Goal: Task Accomplishment & Management: Manage account settings

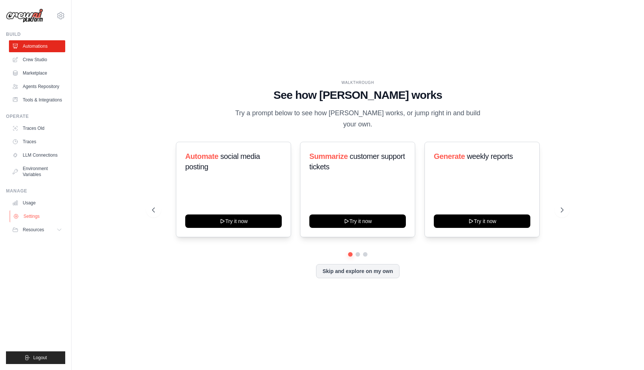
click at [34, 220] on link "Settings" at bounding box center [38, 216] width 56 height 12
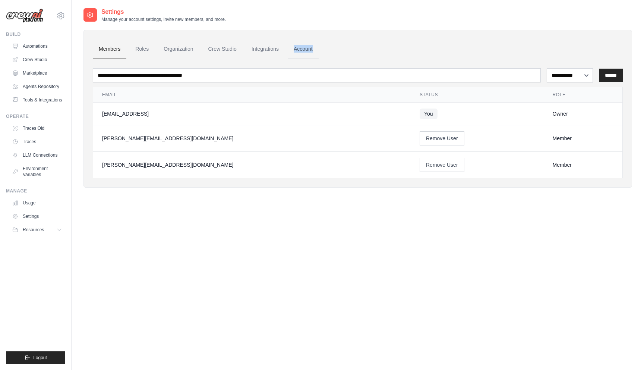
click at [308, 49] on link "Account" at bounding box center [303, 49] width 31 height 20
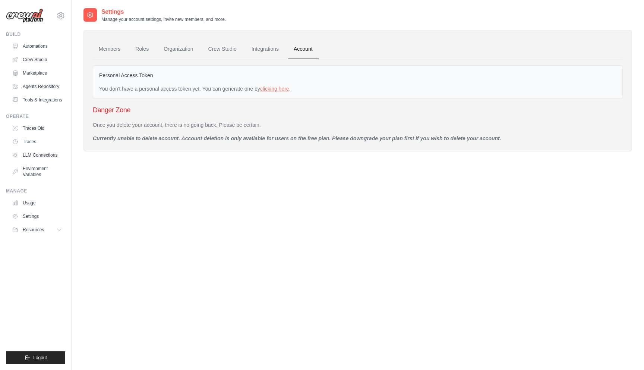
click at [110, 114] on h3 "Danger Zone" at bounding box center [358, 110] width 530 height 10
click at [119, 49] on link "Members" at bounding box center [110, 49] width 34 height 20
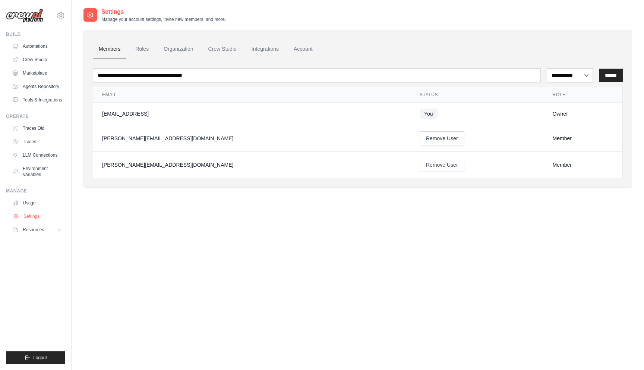
click at [36, 222] on link "Settings" at bounding box center [38, 216] width 56 height 12
click at [60, 231] on icon at bounding box center [60, 230] width 4 height 2
click at [40, 221] on link "Settings" at bounding box center [38, 216] width 56 height 12
click at [148, 50] on link "Roles" at bounding box center [141, 49] width 25 height 20
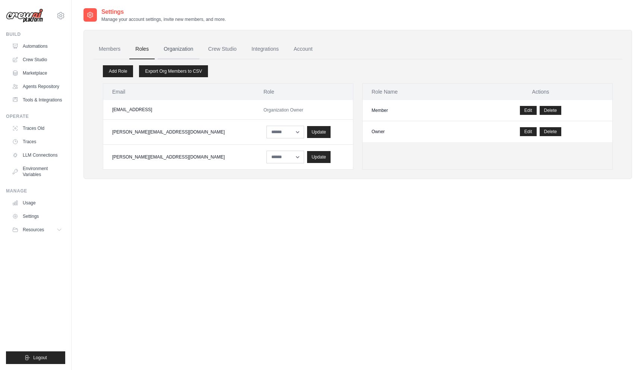
click at [181, 50] on link "Organization" at bounding box center [178, 49] width 41 height 20
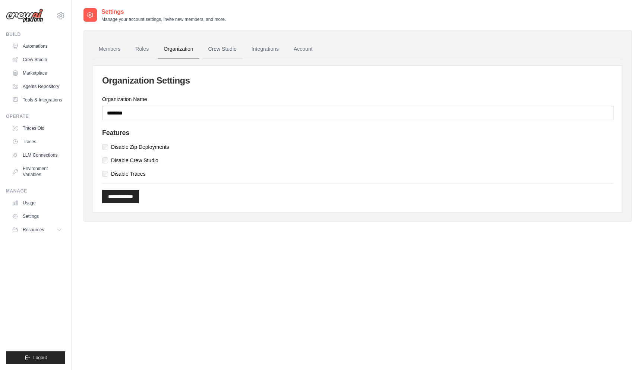
click at [211, 47] on link "Crew Studio" at bounding box center [222, 49] width 40 height 20
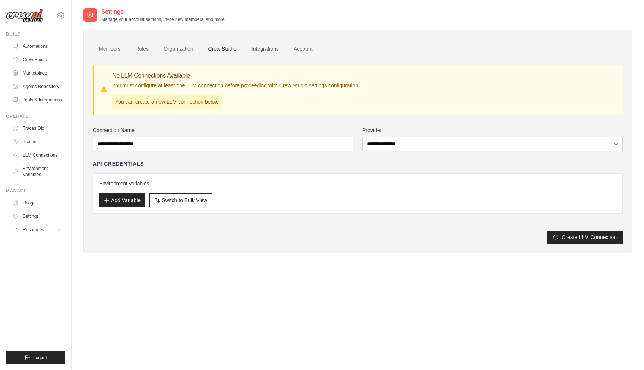
click at [253, 53] on link "Integrations" at bounding box center [265, 49] width 39 height 20
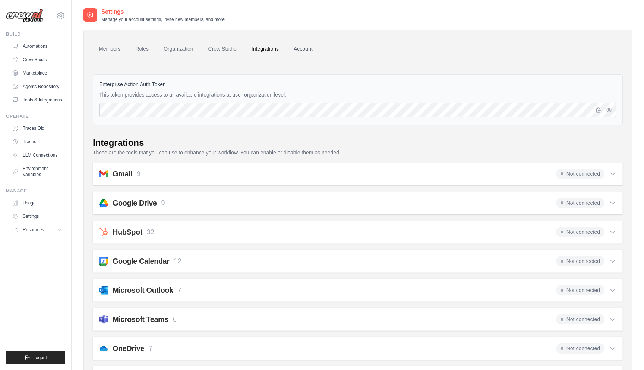
click at [315, 50] on link "Account" at bounding box center [303, 49] width 31 height 20
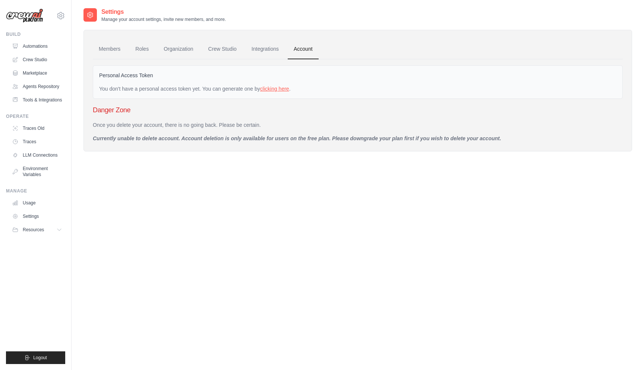
click at [289, 90] on link "clicking here" at bounding box center [274, 89] width 29 height 6
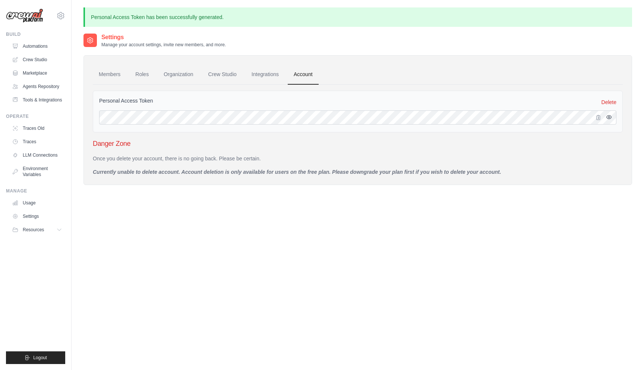
click at [612, 116] on button "button" at bounding box center [609, 117] width 9 height 9
click at [335, 168] on p "Currently unable to delete account. Account deletion is only available for user…" at bounding box center [358, 171] width 530 height 7
click at [33, 14] on img at bounding box center [24, 16] width 37 height 15
click at [61, 14] on icon at bounding box center [60, 15] width 9 height 9
click at [76, 44] on span "Settings" at bounding box center [92, 45] width 59 height 7
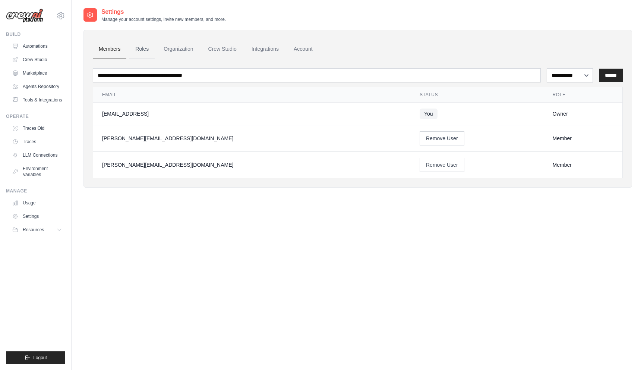
click at [148, 49] on link "Roles" at bounding box center [141, 49] width 25 height 20
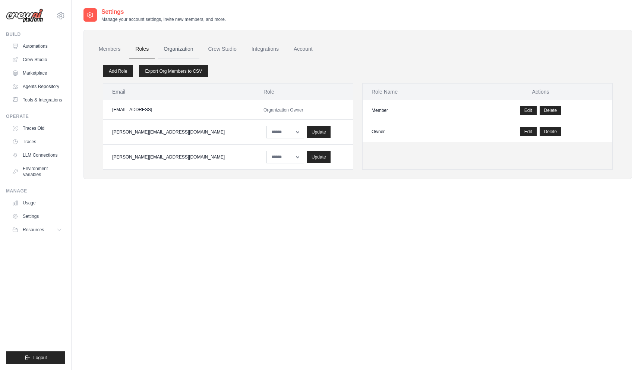
click at [177, 50] on link "Organization" at bounding box center [178, 49] width 41 height 20
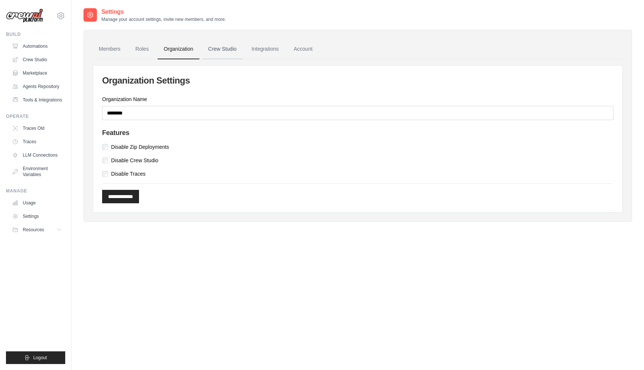
click at [220, 50] on link "Crew Studio" at bounding box center [222, 49] width 40 height 20
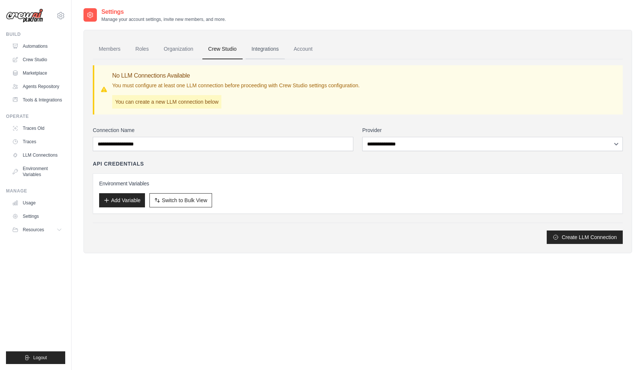
click at [269, 55] on link "Integrations" at bounding box center [265, 49] width 39 height 20
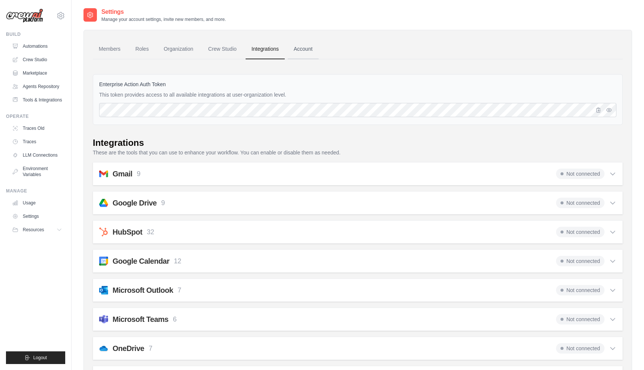
click at [319, 47] on link "Account" at bounding box center [303, 49] width 31 height 20
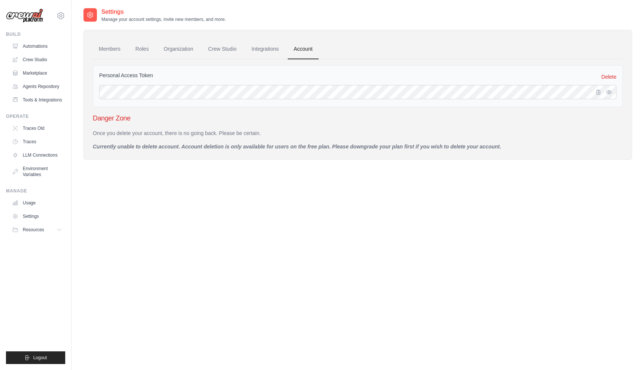
click at [498, 162] on div "Settings Manage your account settings, invite new members, and more. Members Ro…" at bounding box center [357, 89] width 549 height 164
click at [25, 15] on img at bounding box center [24, 16] width 37 height 15
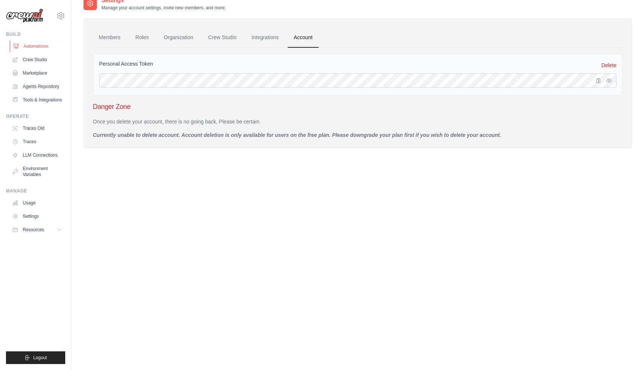
scroll to position [15, 0]
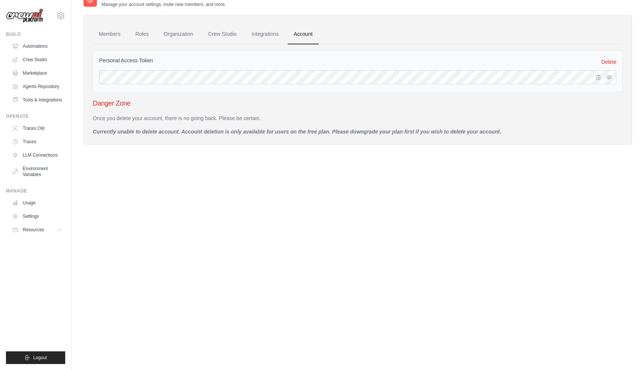
click at [32, 17] on img at bounding box center [24, 16] width 37 height 15
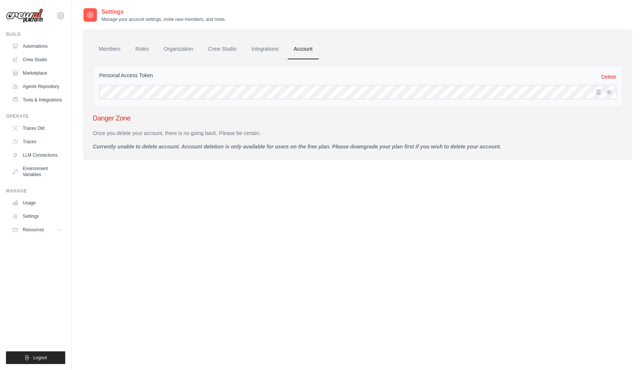
click at [35, 18] on img at bounding box center [24, 16] width 37 height 15
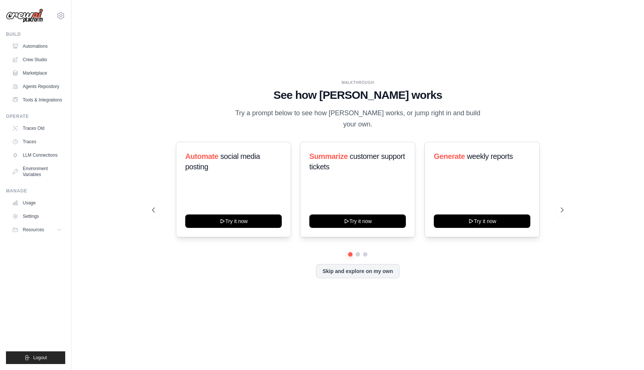
click at [28, 16] on img at bounding box center [24, 16] width 37 height 15
click at [61, 14] on icon at bounding box center [60, 15] width 9 height 9
click at [77, 46] on span "Settings" at bounding box center [93, 45] width 59 height 7
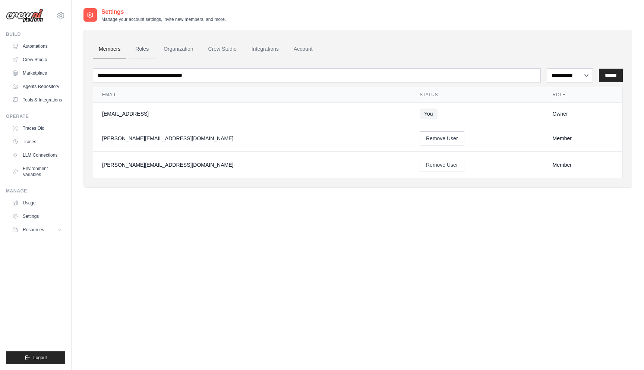
click at [133, 51] on link "Roles" at bounding box center [141, 49] width 25 height 20
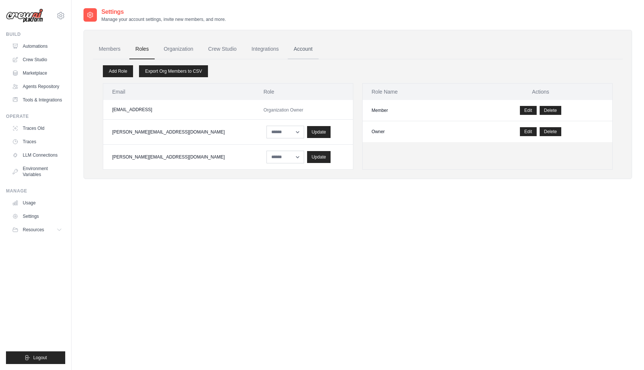
click at [301, 54] on link "Account" at bounding box center [303, 49] width 31 height 20
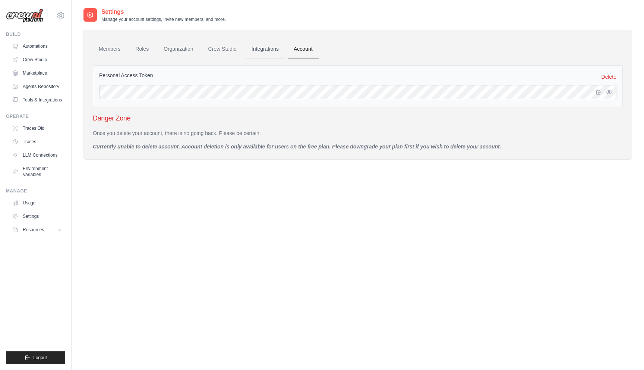
click at [277, 54] on link "Integrations" at bounding box center [265, 49] width 39 height 20
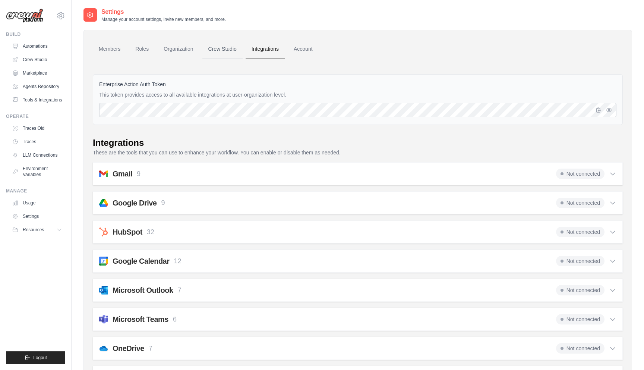
click at [226, 50] on link "Crew Studio" at bounding box center [222, 49] width 40 height 20
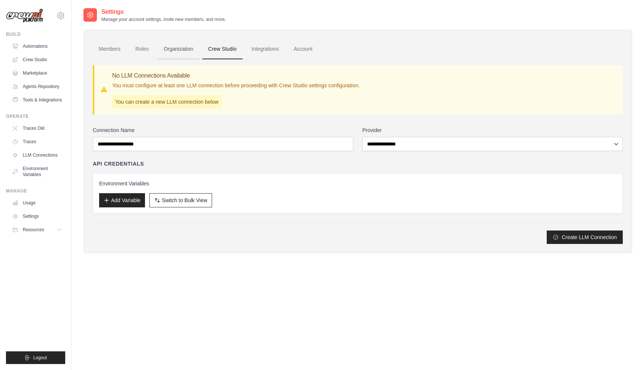
click at [180, 51] on link "Organization" at bounding box center [178, 49] width 41 height 20
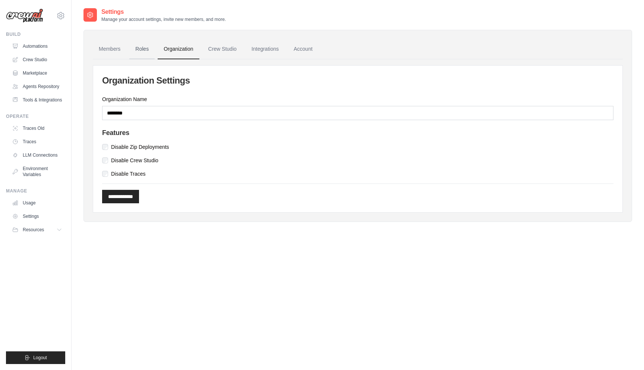
click at [138, 51] on link "Roles" at bounding box center [141, 49] width 25 height 20
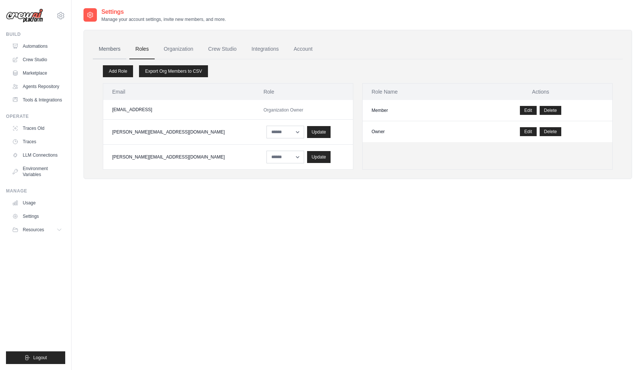
click at [115, 52] on link "Members" at bounding box center [110, 49] width 34 height 20
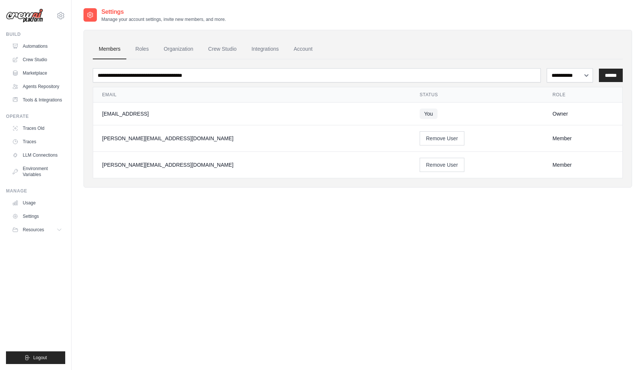
click at [32, 16] on img at bounding box center [24, 16] width 37 height 15
click at [30, 16] on img at bounding box center [24, 16] width 37 height 15
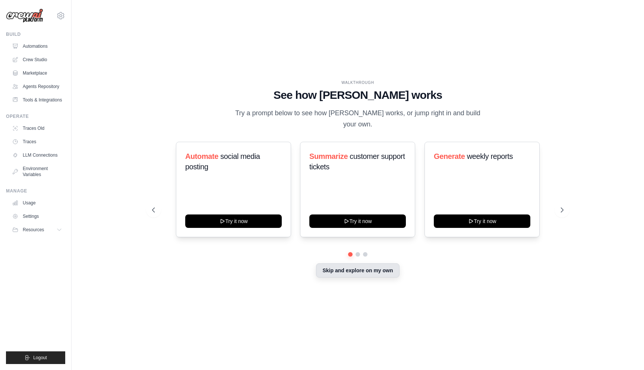
click at [359, 272] on button "Skip and explore on my own" at bounding box center [357, 270] width 83 height 14
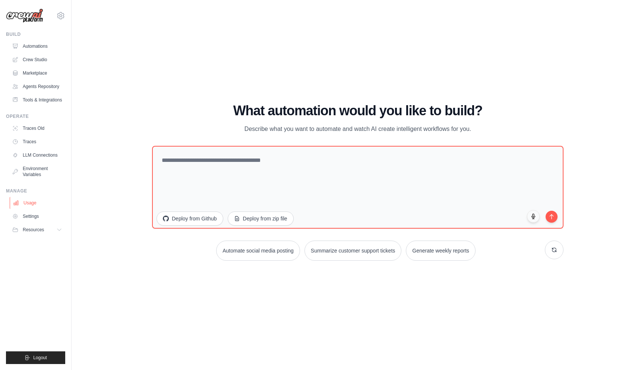
click at [31, 209] on link "Usage" at bounding box center [38, 203] width 56 height 12
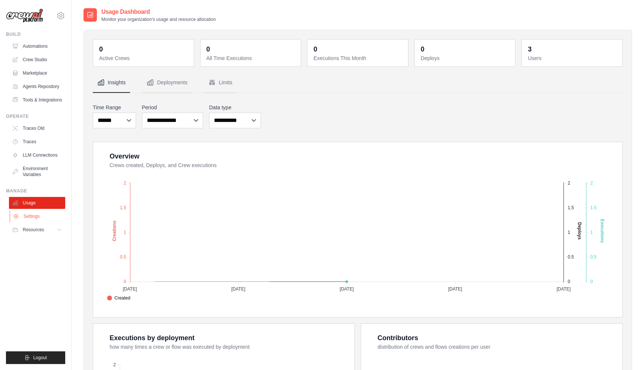
click at [33, 222] on link "Settings" at bounding box center [38, 216] width 56 height 12
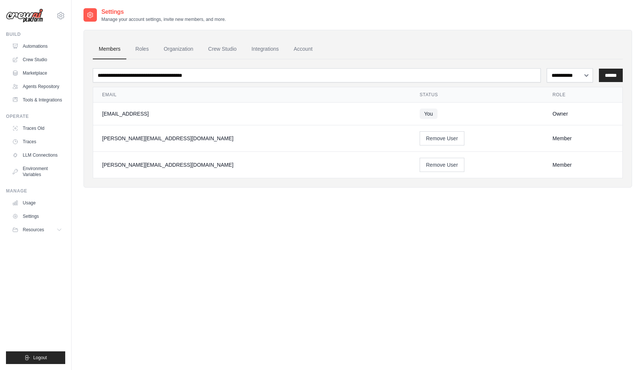
scroll to position [15, 0]
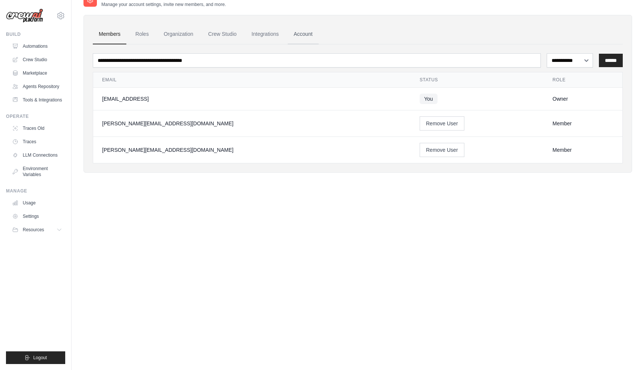
click at [314, 34] on link "Account" at bounding box center [303, 34] width 31 height 20
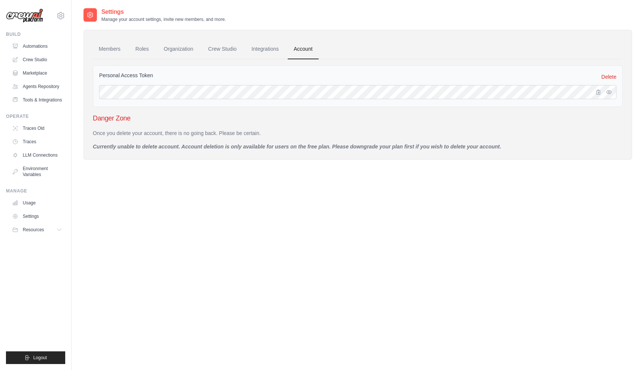
click at [290, 33] on div "Members Roles Organization Crew Studio Billing Integrations Account Personal Ac…" at bounding box center [357, 95] width 549 height 130
click at [269, 51] on link "Integrations" at bounding box center [265, 49] width 39 height 20
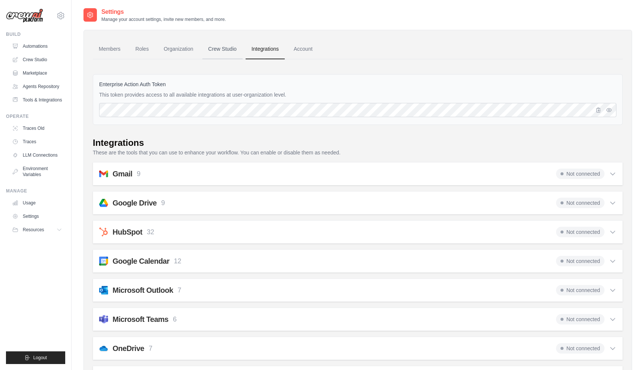
click at [229, 51] on link "Crew Studio" at bounding box center [222, 49] width 40 height 20
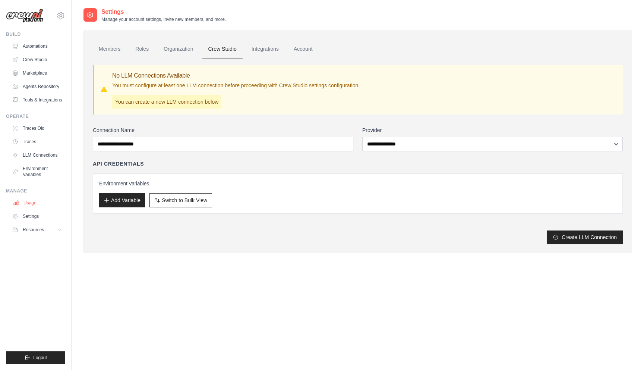
click at [35, 208] on link "Usage" at bounding box center [38, 203] width 56 height 12
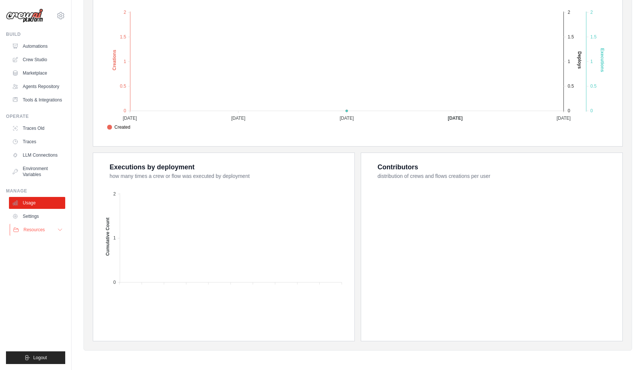
click at [37, 233] on span "Resources" at bounding box center [33, 230] width 21 height 6
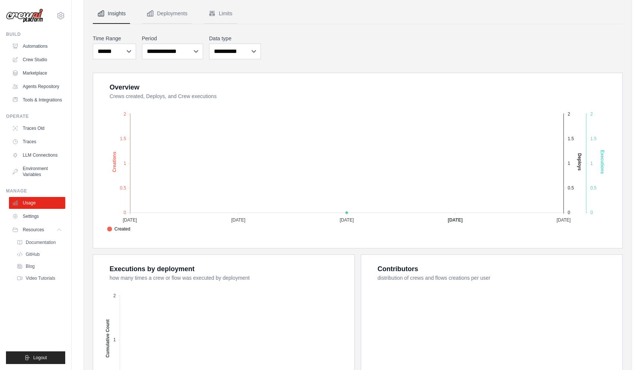
scroll to position [57, 0]
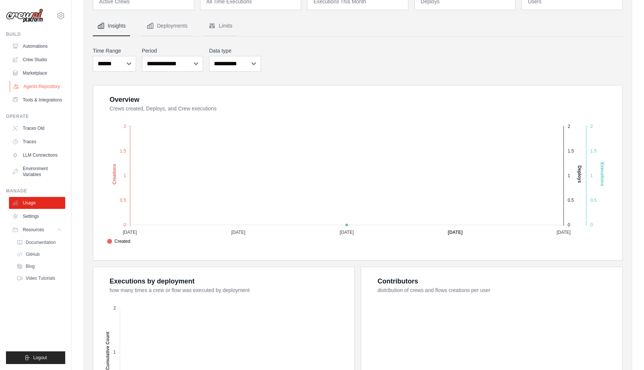
click at [38, 87] on link "Agents Repository" at bounding box center [38, 87] width 56 height 12
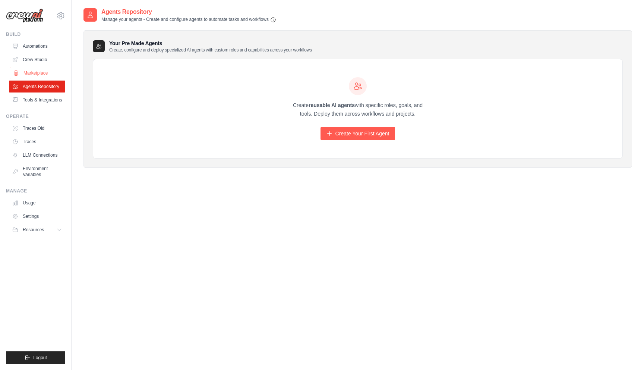
click at [39, 72] on link "Marketplace" at bounding box center [38, 73] width 56 height 12
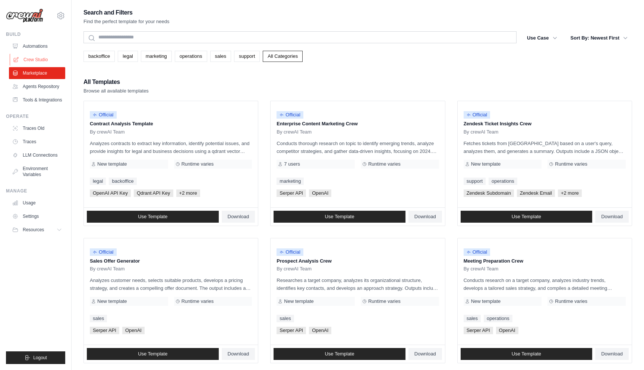
click at [41, 55] on link "Crew Studio" at bounding box center [38, 60] width 56 height 12
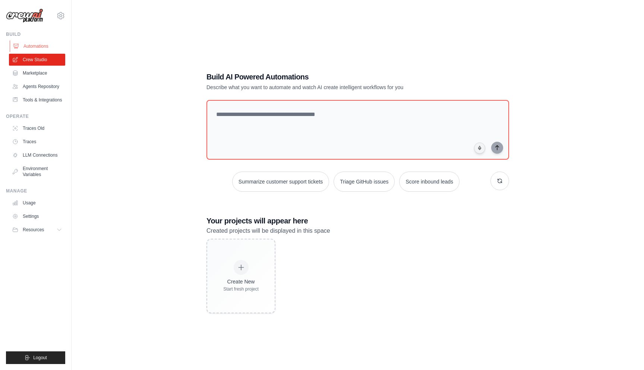
click at [40, 43] on link "Automations" at bounding box center [38, 46] width 56 height 12
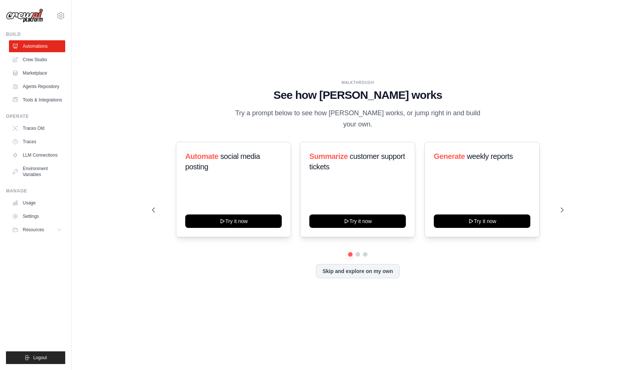
click at [34, 19] on img at bounding box center [24, 16] width 37 height 15
click at [32, 106] on link "Tools & Integrations" at bounding box center [38, 100] width 56 height 12
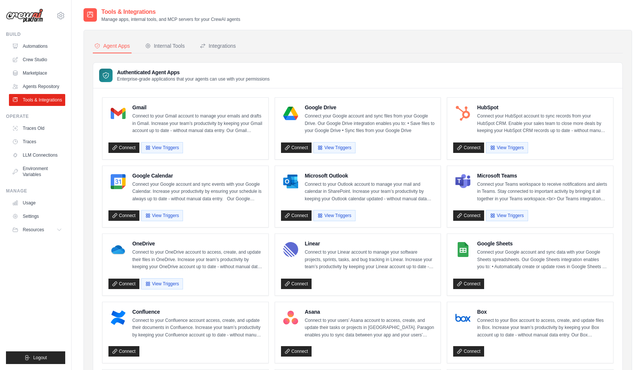
click at [40, 14] on img at bounding box center [24, 16] width 37 height 15
click at [29, 16] on img at bounding box center [24, 16] width 37 height 15
click at [44, 242] on ul "Build Automations Crew Studio Marketplace Agents Repository Resources Blog" at bounding box center [35, 197] width 59 height 332
click at [46, 236] on button "Resources" at bounding box center [38, 230] width 56 height 12
click at [40, 222] on link "Settings" at bounding box center [38, 216] width 56 height 12
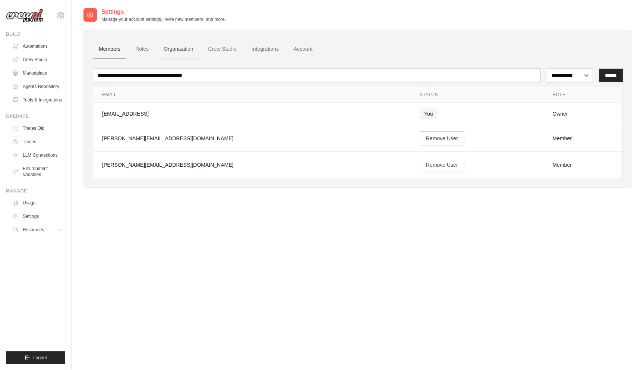
click at [187, 52] on link "Organization" at bounding box center [178, 49] width 41 height 20
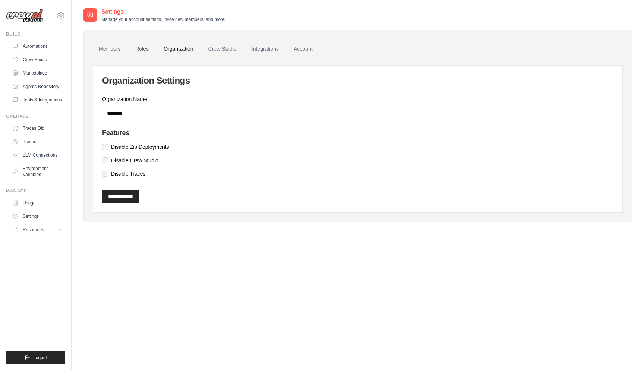
click at [143, 51] on link "Roles" at bounding box center [141, 49] width 25 height 20
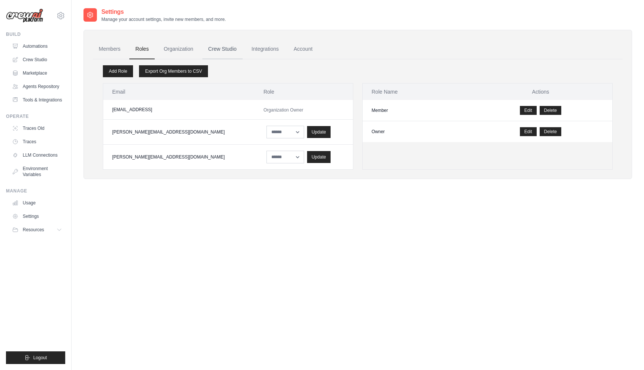
click at [222, 50] on link "Crew Studio" at bounding box center [222, 49] width 40 height 20
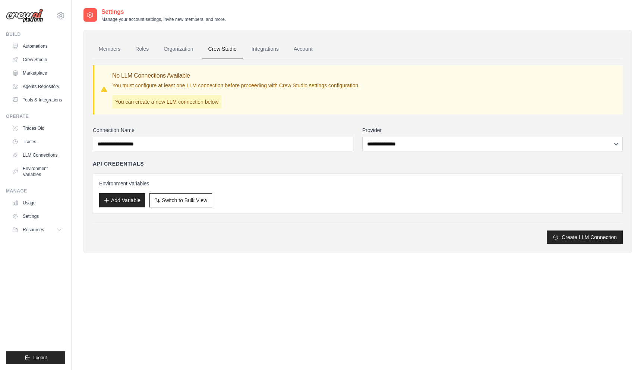
click at [285, 54] on link "Integrations" at bounding box center [265, 49] width 39 height 20
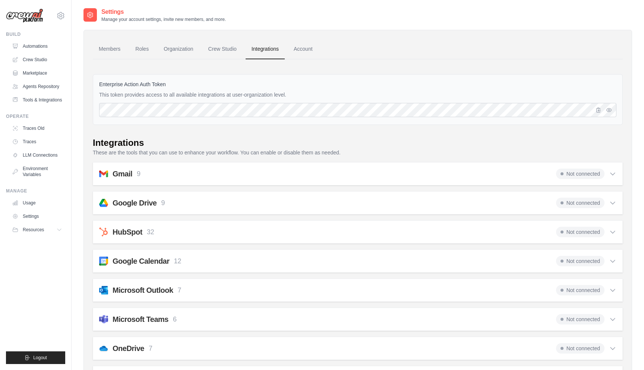
click at [344, 40] on ul "Members Roles Organization Crew Studio Billing Integrations Account" at bounding box center [358, 49] width 530 height 20
click at [312, 51] on link "Account" at bounding box center [303, 49] width 31 height 20
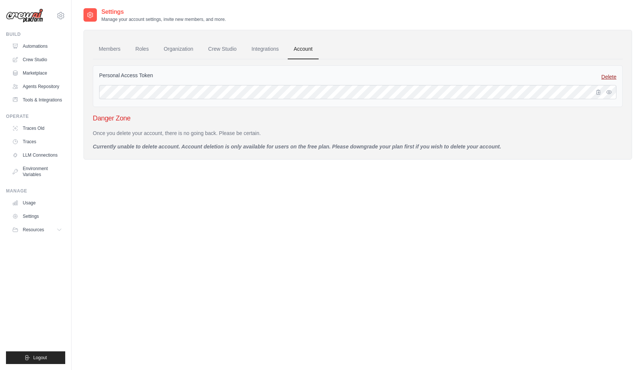
click at [603, 76] on link "Delete" at bounding box center [609, 76] width 15 height 7
click at [27, 13] on img at bounding box center [24, 16] width 37 height 15
click at [31, 222] on link "Settings" at bounding box center [38, 216] width 56 height 12
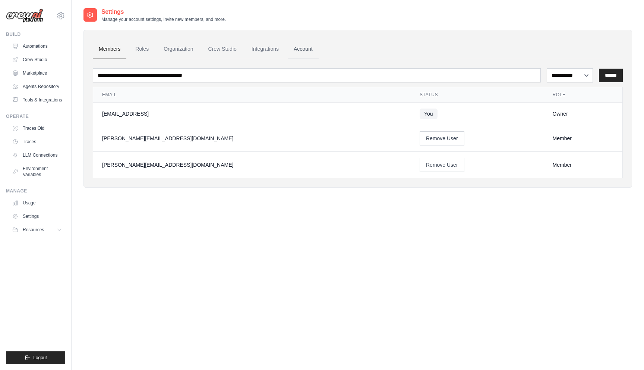
click at [311, 48] on link "Account" at bounding box center [303, 49] width 31 height 20
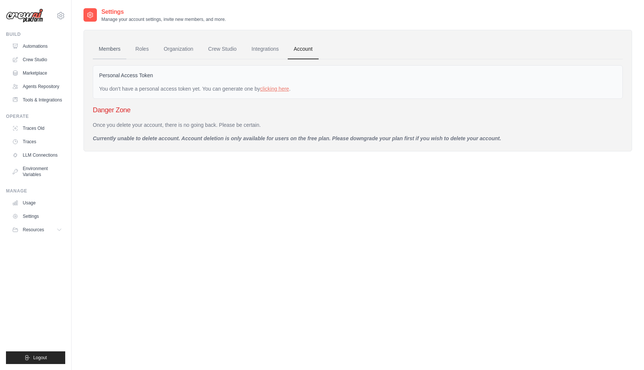
click at [105, 48] on link "Members" at bounding box center [110, 49] width 34 height 20
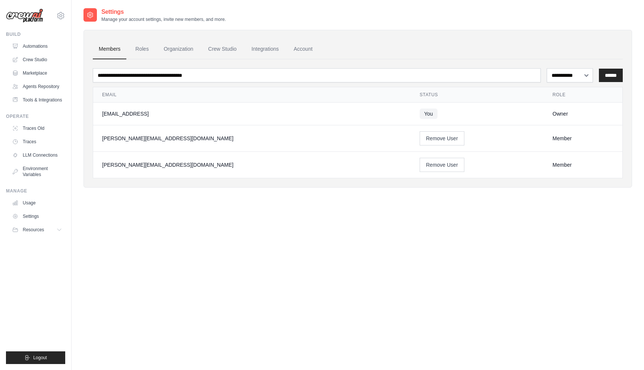
click at [39, 22] on img at bounding box center [24, 16] width 37 height 15
click at [37, 19] on img at bounding box center [24, 16] width 37 height 15
click at [14, 13] on img at bounding box center [24, 16] width 37 height 15
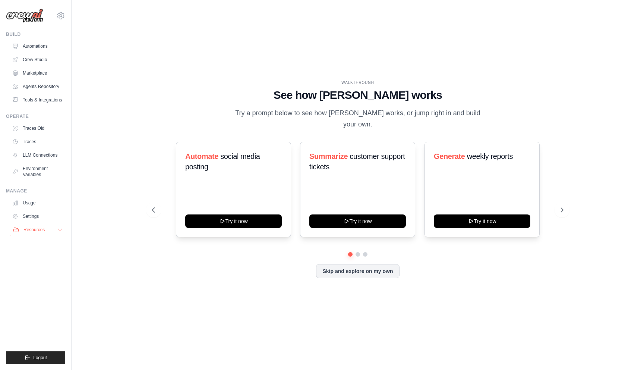
click at [55, 236] on button "Resources" at bounding box center [38, 230] width 56 height 12
click at [35, 220] on link "Settings" at bounding box center [38, 216] width 56 height 12
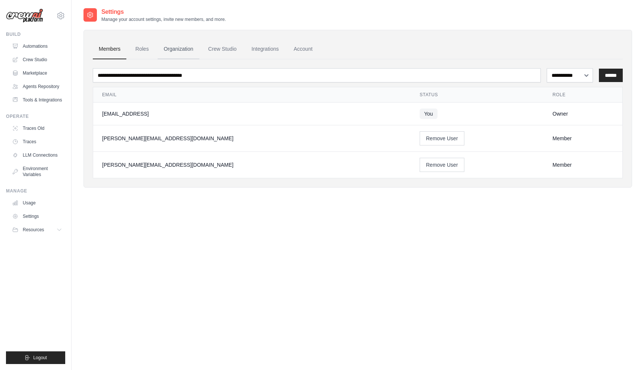
click at [177, 49] on link "Organization" at bounding box center [178, 49] width 41 height 20
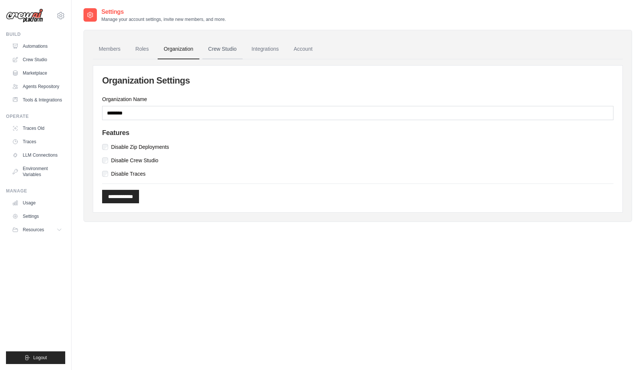
click at [229, 47] on link "Crew Studio" at bounding box center [222, 49] width 40 height 20
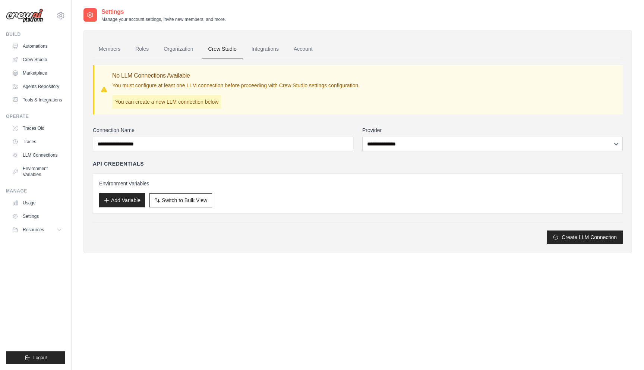
click at [213, 50] on link "Crew Studio" at bounding box center [222, 49] width 40 height 20
click at [185, 50] on link "Organization" at bounding box center [178, 49] width 41 height 20
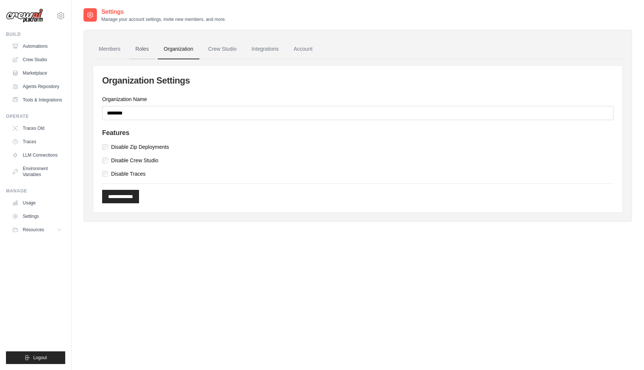
click at [148, 47] on link "Roles" at bounding box center [141, 49] width 25 height 20
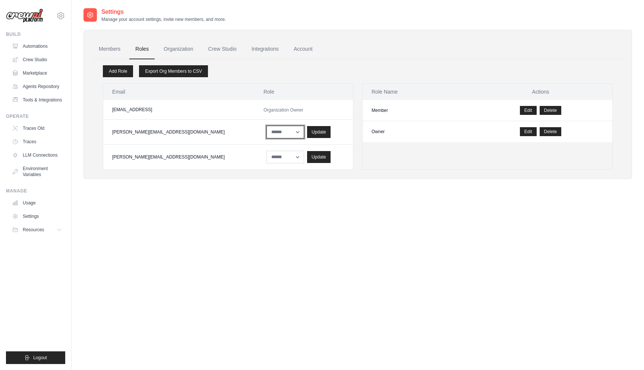
click at [266, 132] on select "****** *****" at bounding box center [285, 132] width 38 height 13
click at [266, 126] on select "****** *****" at bounding box center [285, 132] width 38 height 13
click at [111, 48] on link "Members" at bounding box center [110, 49] width 34 height 20
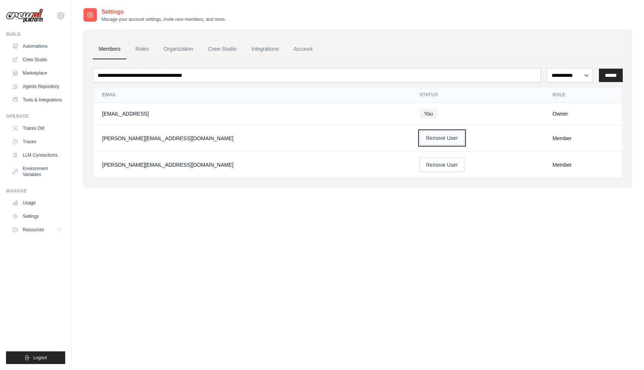
click at [420, 138] on button "Remove User" at bounding box center [442, 138] width 45 height 14
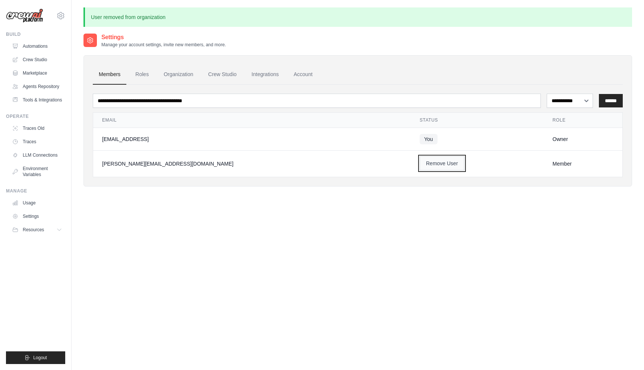
click at [420, 160] on button "Remove User" at bounding box center [442, 163] width 45 height 14
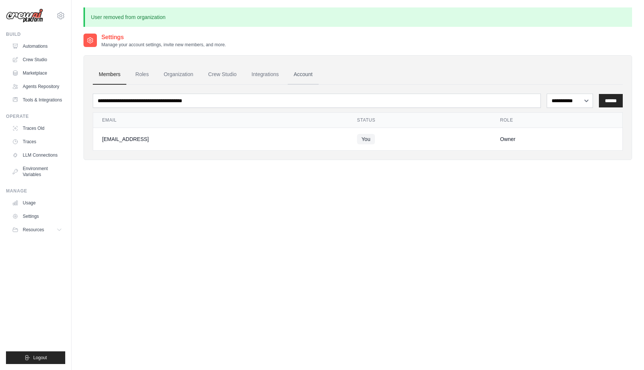
click at [314, 75] on link "Account" at bounding box center [303, 74] width 31 height 20
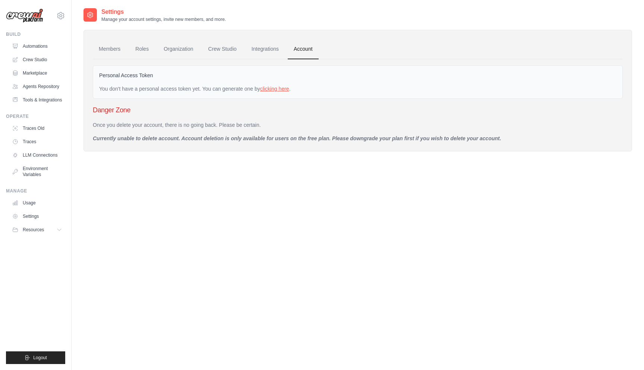
click at [284, 89] on link "clicking here" at bounding box center [274, 89] width 29 height 6
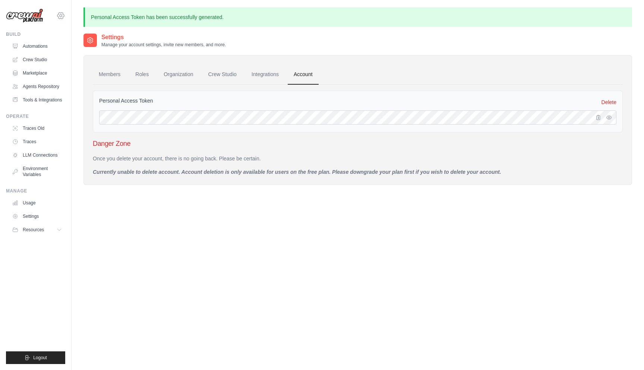
click at [60, 18] on icon at bounding box center [60, 15] width 9 height 9
click at [85, 46] on span "Settings" at bounding box center [92, 45] width 59 height 7
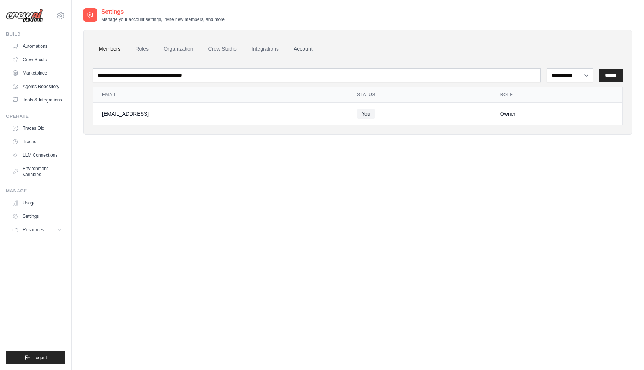
click at [312, 48] on link "Account" at bounding box center [303, 49] width 31 height 20
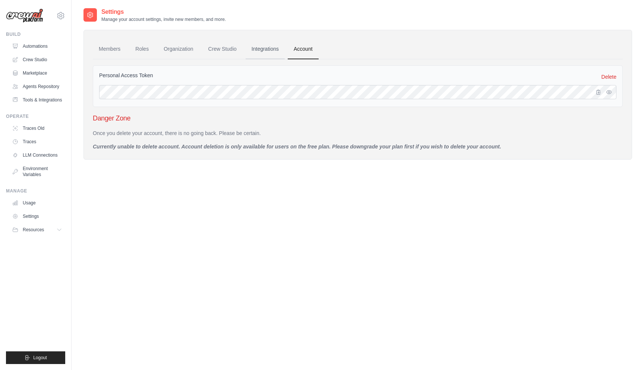
click at [277, 48] on link "Integrations" at bounding box center [265, 49] width 39 height 20
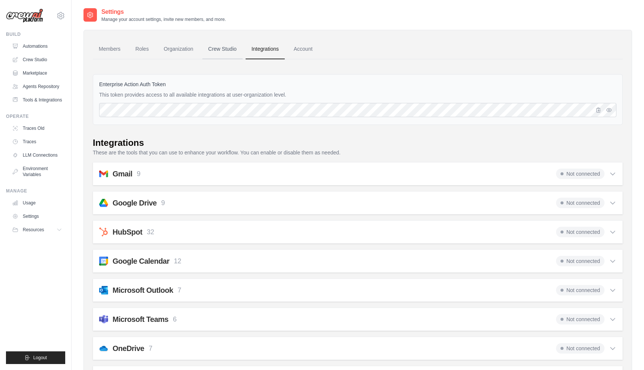
click at [226, 47] on link "Crew Studio" at bounding box center [222, 49] width 40 height 20
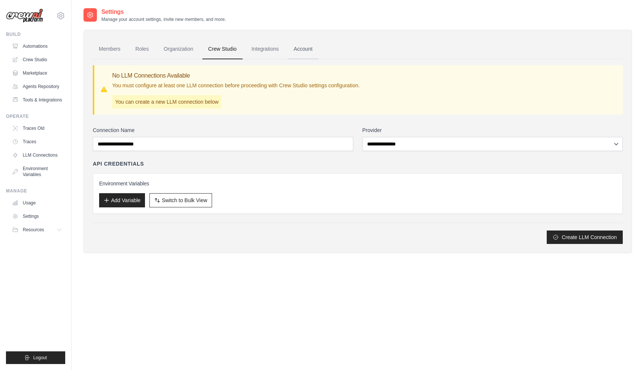
click at [316, 44] on link "Account" at bounding box center [303, 49] width 31 height 20
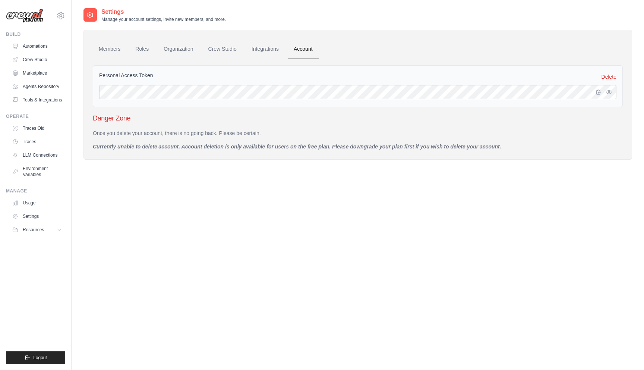
click at [282, 145] on p "Currently unable to delete account. Account deletion is only available for user…" at bounding box center [358, 146] width 530 height 7
click at [30, 222] on link "Settings" at bounding box center [38, 216] width 56 height 12
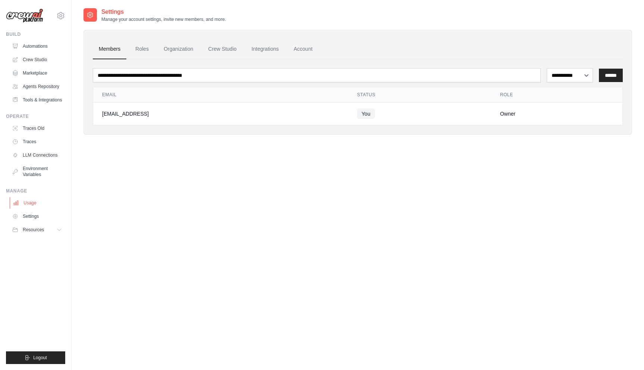
click at [32, 209] on link "Usage" at bounding box center [38, 203] width 56 height 12
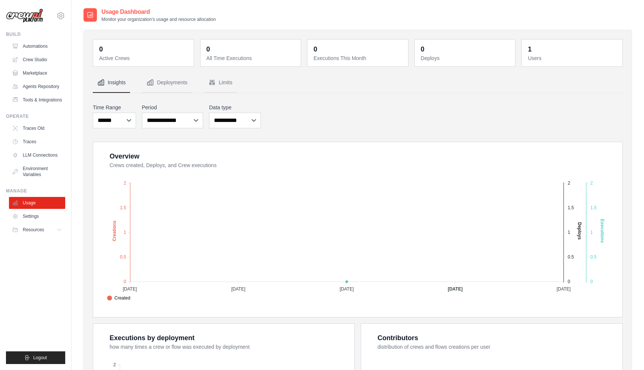
scroll to position [171, 0]
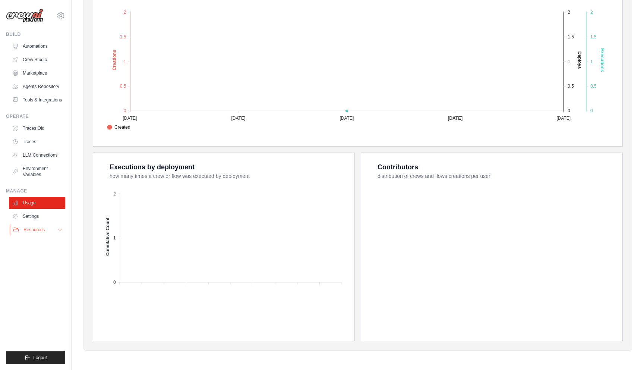
click at [43, 233] on span "Resources" at bounding box center [33, 230] width 21 height 6
click at [42, 245] on span "Documentation" at bounding box center [41, 242] width 30 height 6
click at [35, 233] on span "Resources" at bounding box center [33, 230] width 21 height 6
click at [37, 222] on link "Settings" at bounding box center [38, 216] width 56 height 12
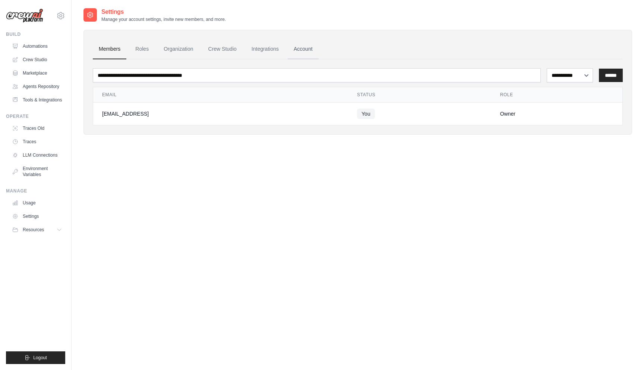
click at [318, 43] on link "Account" at bounding box center [303, 49] width 31 height 20
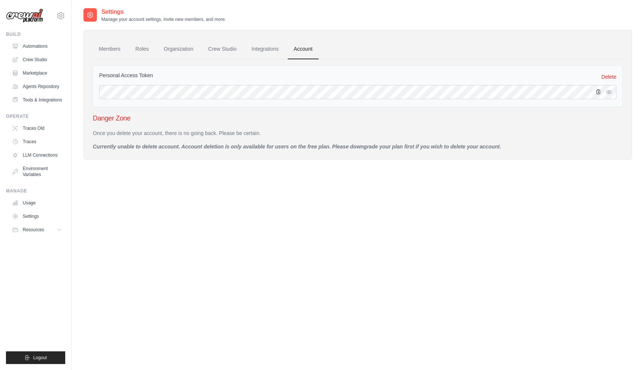
click at [600, 92] on icon "button" at bounding box center [599, 92] width 6 height 6
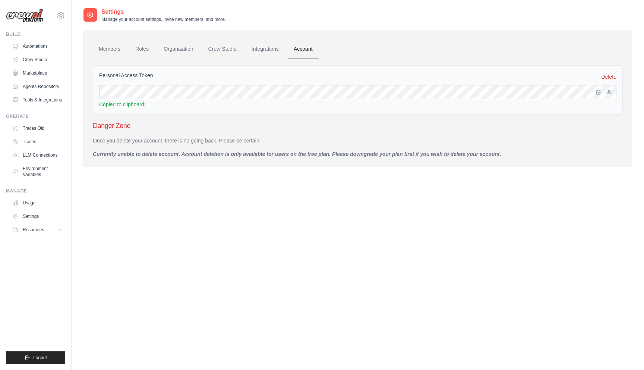
click at [516, 133] on div "Danger Zone Once you delete your account, there is no going back. Please be cer…" at bounding box center [358, 138] width 530 height 37
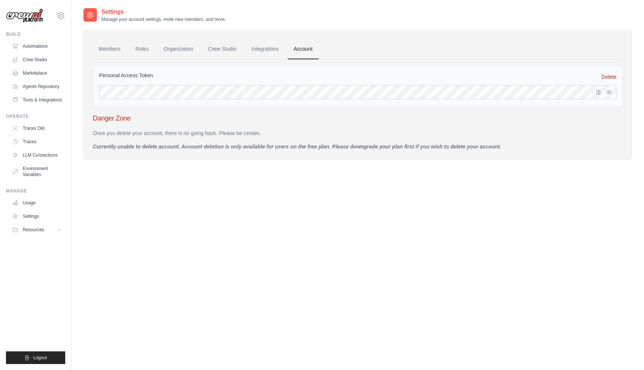
click at [115, 119] on h3 "Danger Zone" at bounding box center [358, 118] width 530 height 10
click at [115, 147] on p "Currently unable to delete account. Account deletion is only available for user…" at bounding box center [358, 146] width 530 height 7
click at [113, 49] on link "Members" at bounding box center [110, 49] width 34 height 20
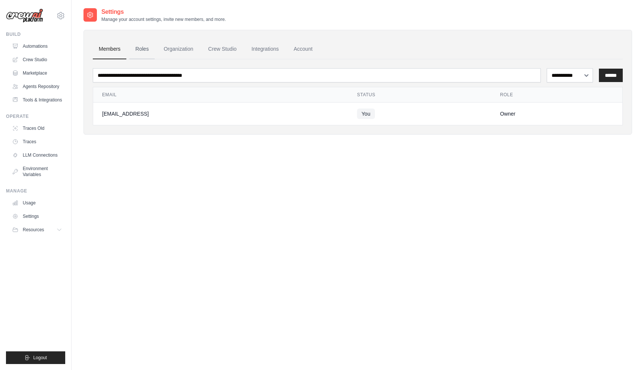
click at [147, 51] on link "Roles" at bounding box center [141, 49] width 25 height 20
